Goal: Information Seeking & Learning: Learn about a topic

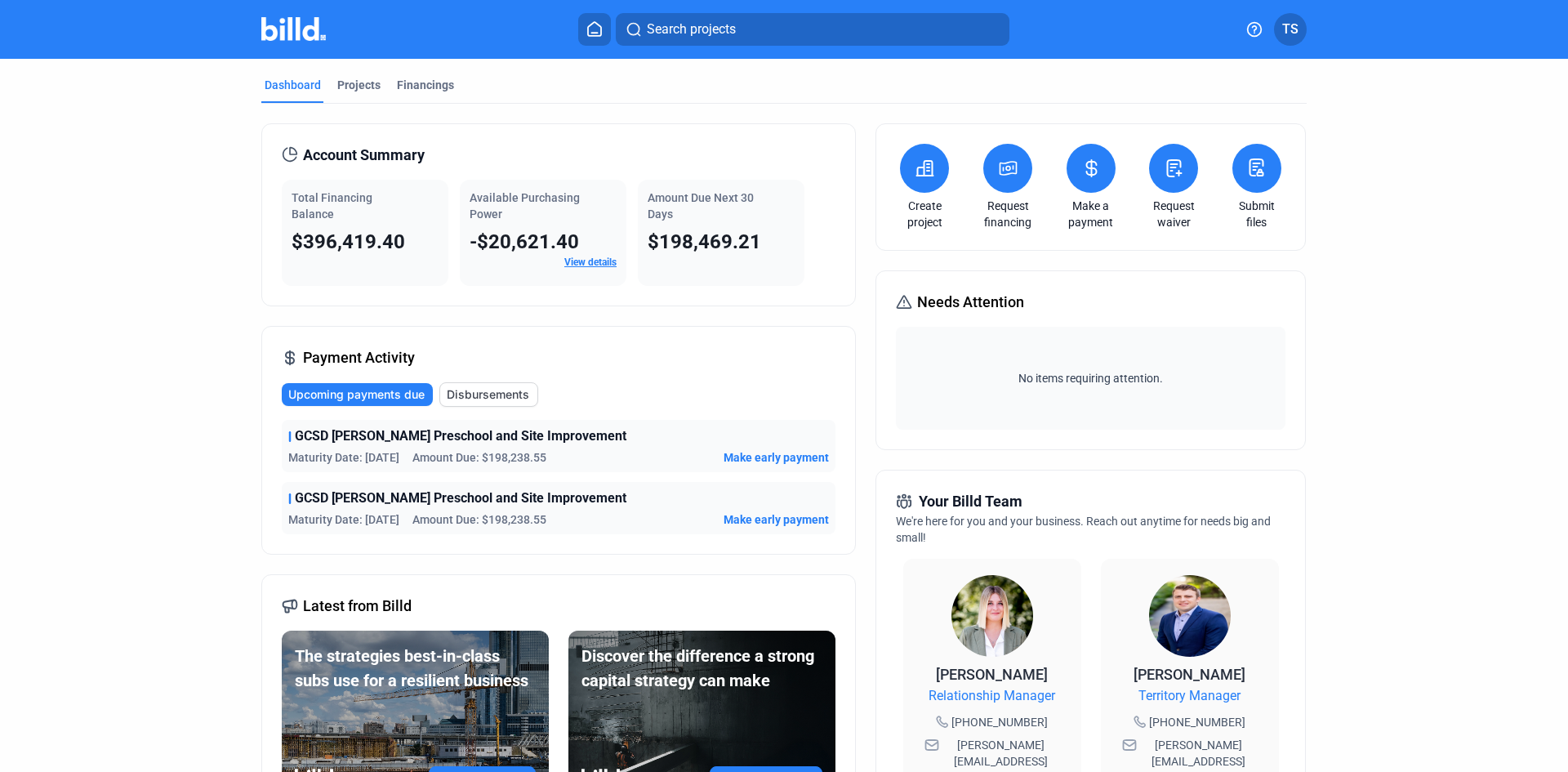
click at [348, 86] on div "Projects" at bounding box center [359, 85] width 43 height 16
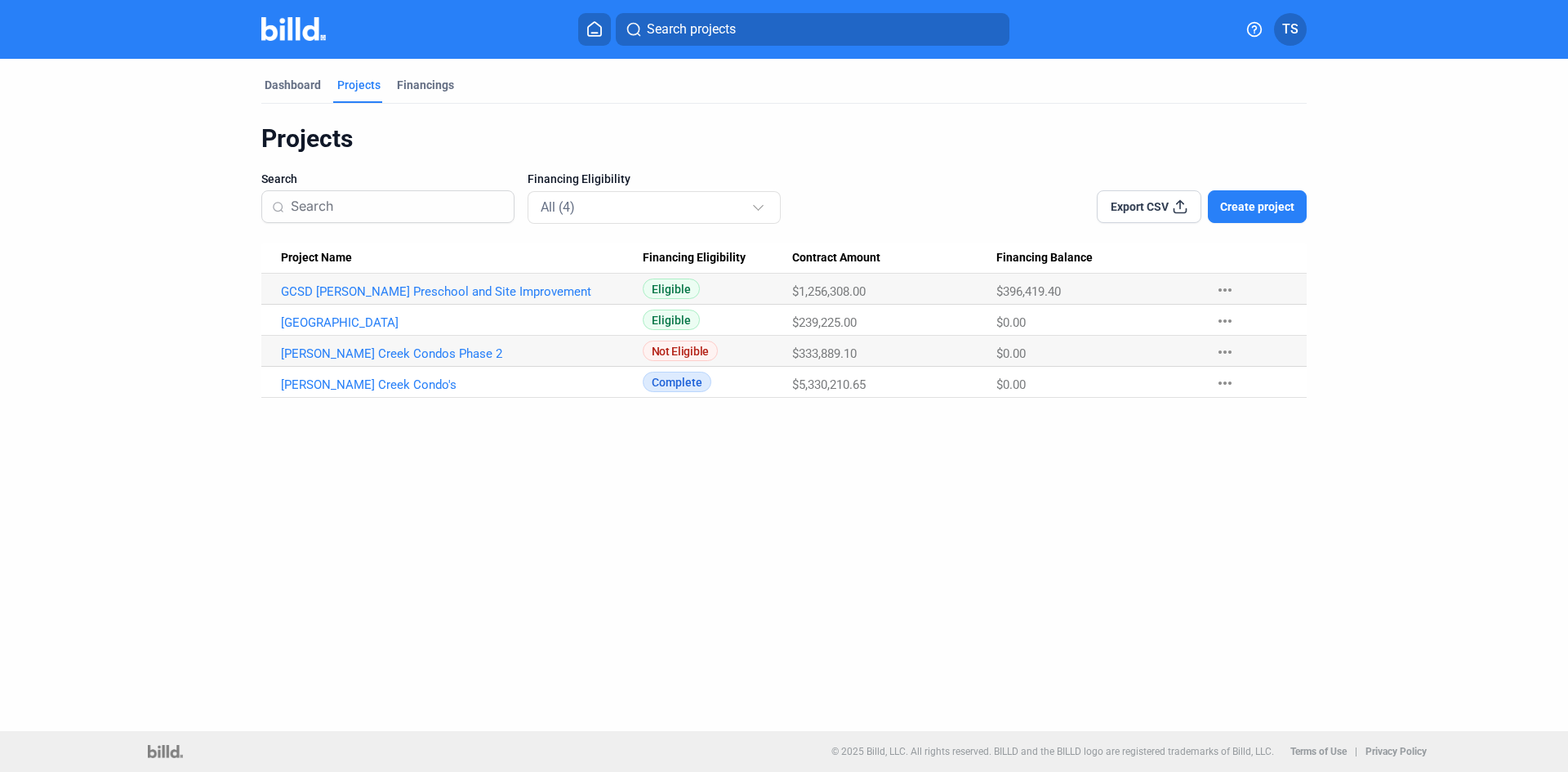
drag, startPoint x: 799, startPoint y: 326, endPoint x: 867, endPoint y: 323, distance: 68.1
click at [867, 323] on div "$239,225.00" at bounding box center [894, 322] width 204 height 14
click at [403, 293] on link "GCSD [PERSON_NAME] Preschool and Site Improvement" at bounding box center [462, 292] width 361 height 14
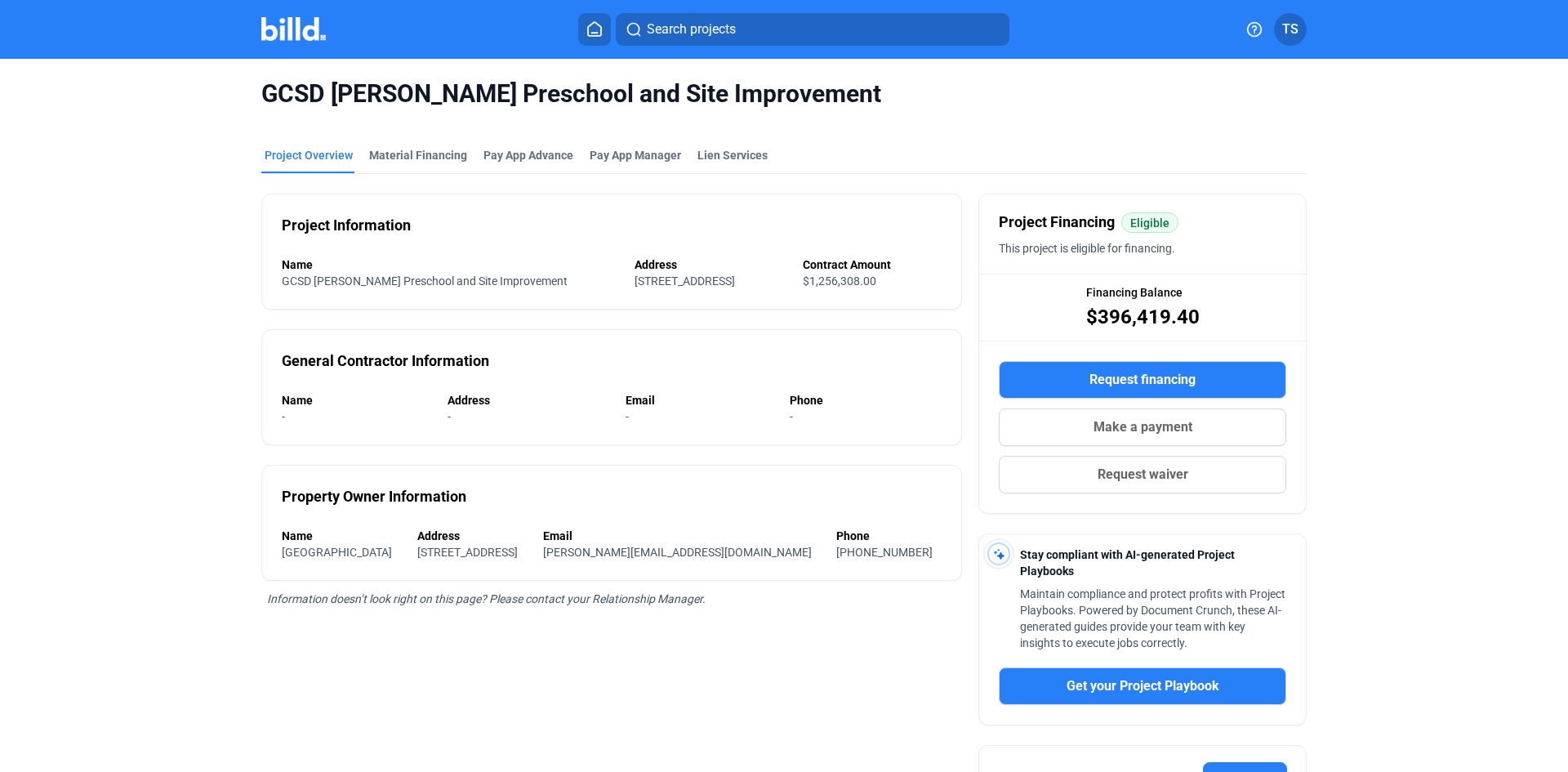
drag, startPoint x: 1096, startPoint y: 320, endPoint x: 1189, endPoint y: 325, distance: 93.1
click at [1189, 325] on span "$396,419.40" at bounding box center [1142, 317] width 114 height 26
click at [382, 148] on div "Material Financing" at bounding box center [419, 155] width 98 height 16
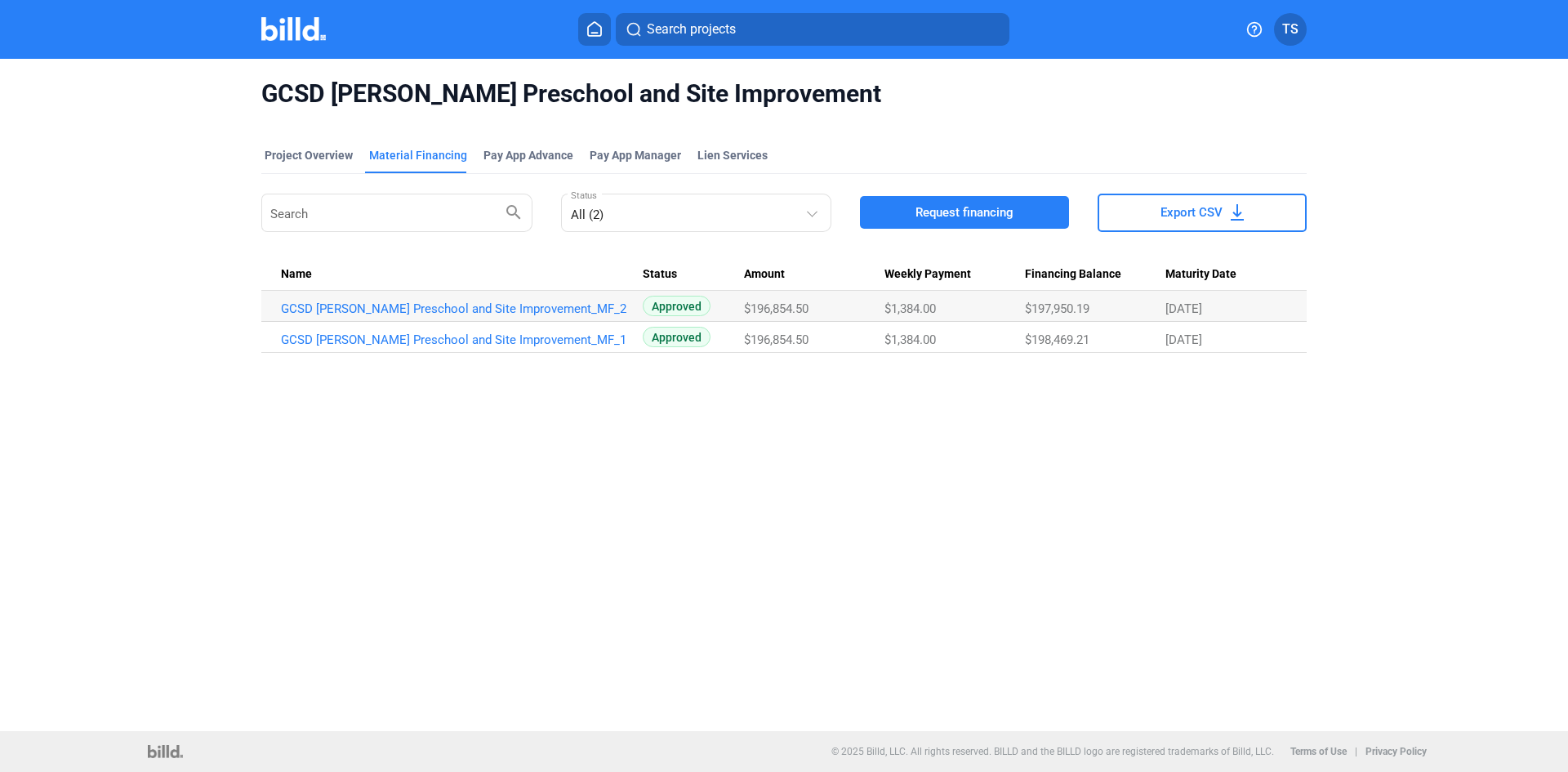
click at [333, 151] on div "Project Overview" at bounding box center [309, 155] width 89 height 16
